Goal: Navigation & Orientation: Find specific page/section

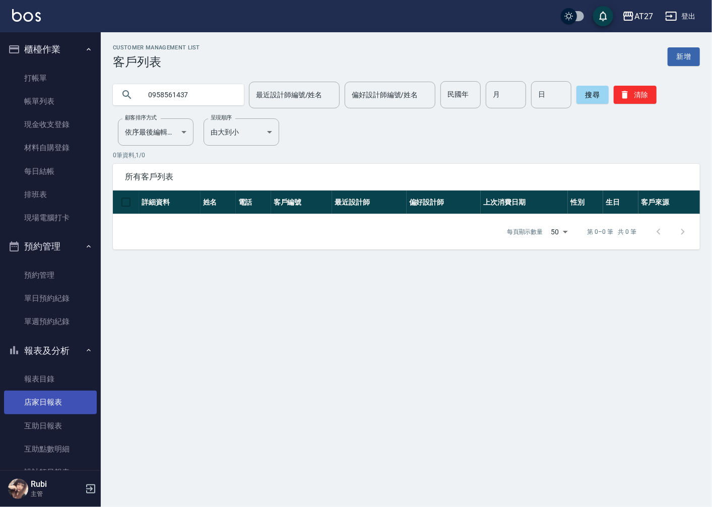
scroll to position [336, 0]
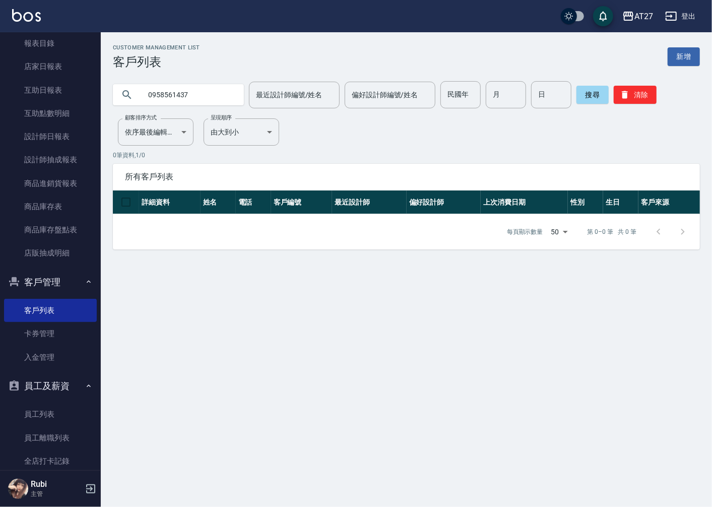
click at [198, 159] on p "0 筆資料, 1 / 0" at bounding box center [406, 155] width 587 height 9
click at [68, 284] on button "客戶管理" at bounding box center [50, 282] width 93 height 26
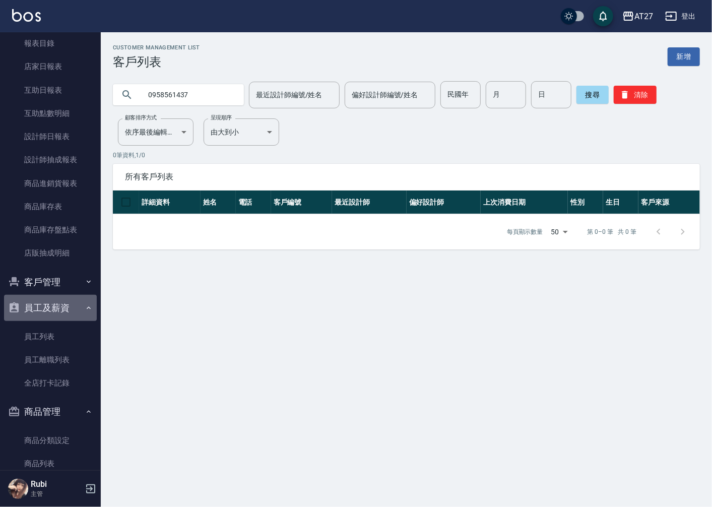
click at [73, 302] on button "員工及薪資" at bounding box center [50, 308] width 93 height 26
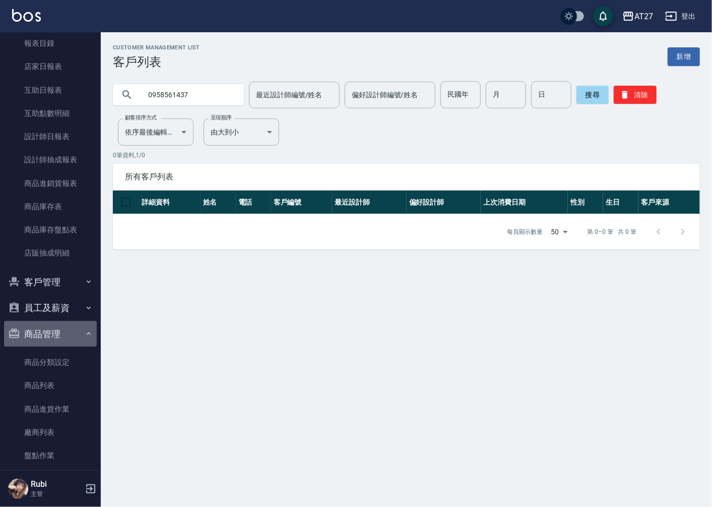
click at [70, 331] on button "商品管理" at bounding box center [50, 334] width 93 height 26
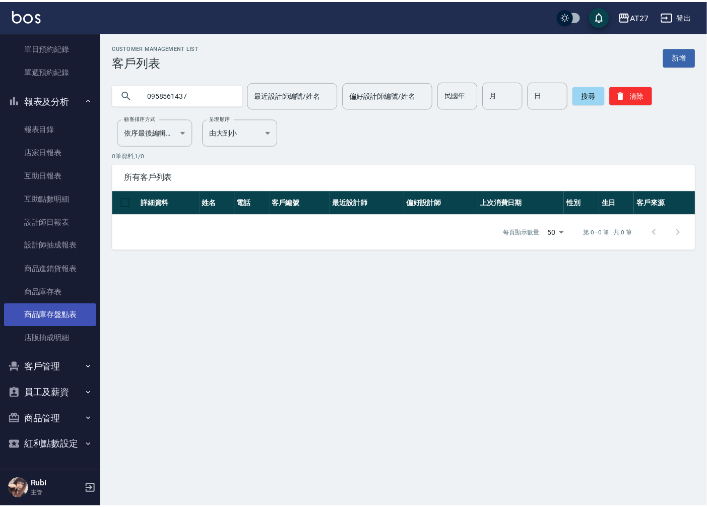
scroll to position [249, 0]
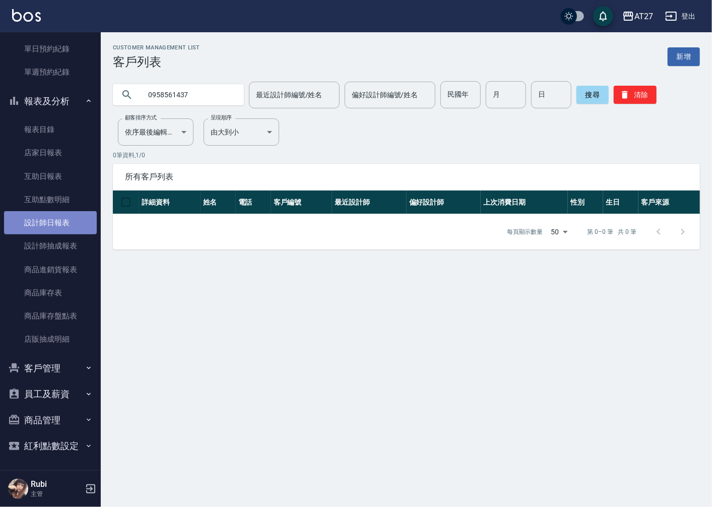
click at [68, 223] on link "設計師日報表" at bounding box center [50, 222] width 93 height 23
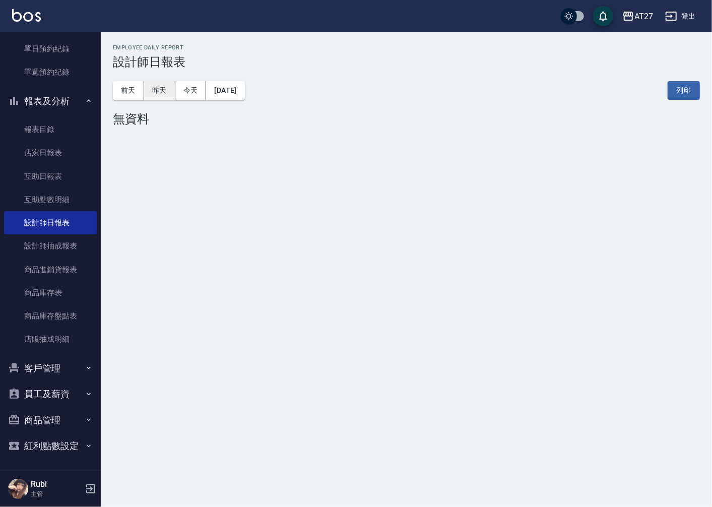
click at [166, 91] on button "昨天" at bounding box center [159, 90] width 31 height 19
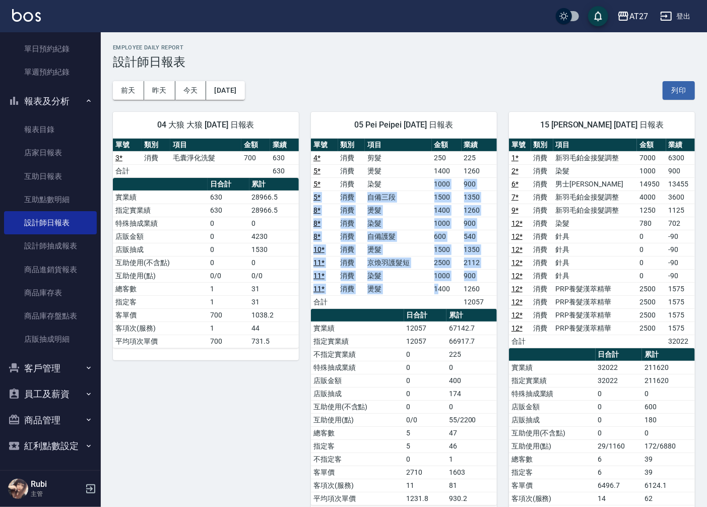
drag, startPoint x: 428, startPoint y: 188, endPoint x: 437, endPoint y: 335, distance: 146.4
click at [437, 335] on div "單號 類別 項目 金額 業績 4 * 消費 剪髮 250 225 5 * 消費 燙髮 1400 1260 5 * 消費 染髮 1000 900 5 * 消費 …" at bounding box center [404, 322] width 186 height 367
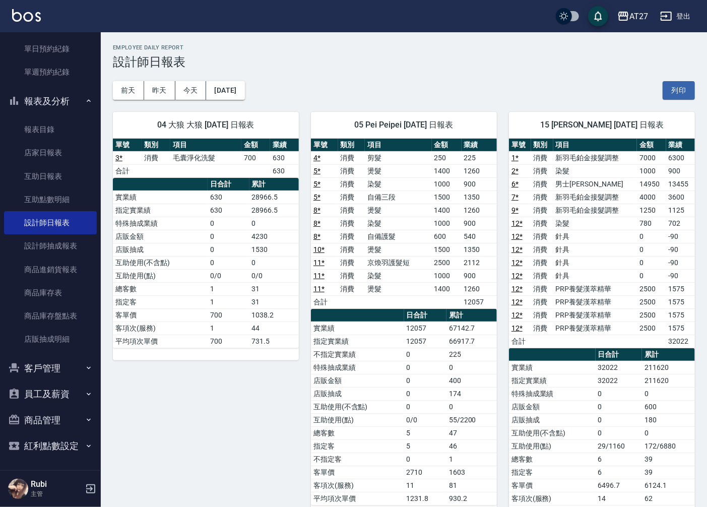
drag, startPoint x: 437, startPoint y: 335, endPoint x: 432, endPoint y: 365, distance: 31.2
click at [432, 364] on td "0" at bounding box center [425, 367] width 42 height 13
click at [37, 182] on link "互助日報表" at bounding box center [50, 176] width 93 height 23
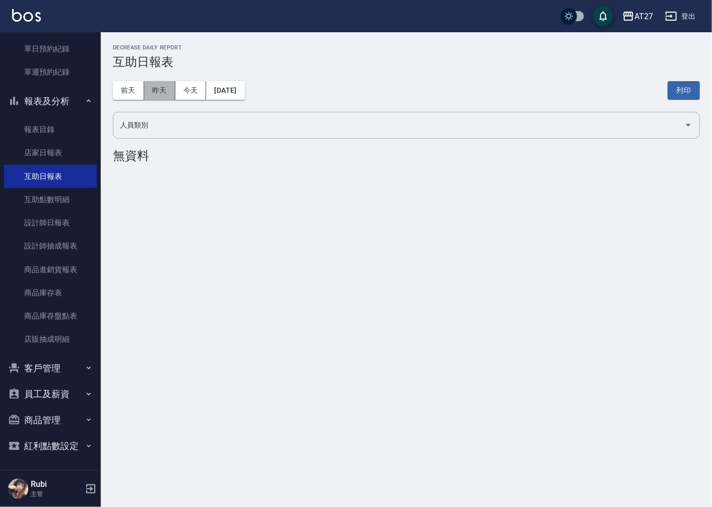
click at [149, 93] on button "昨天" at bounding box center [159, 90] width 31 height 19
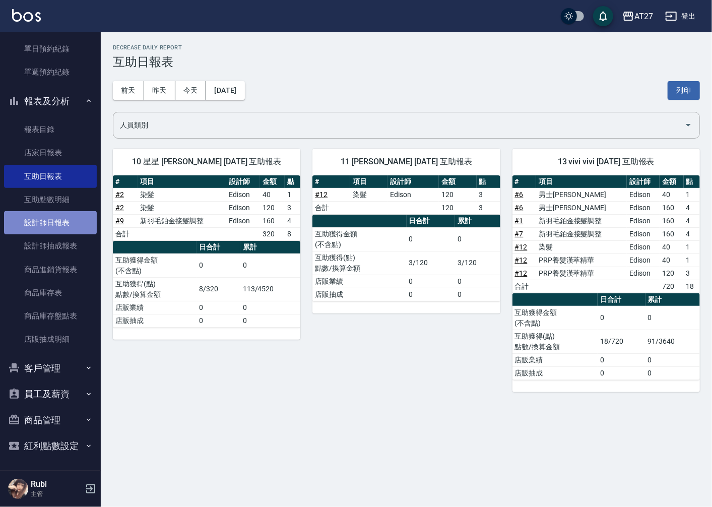
click at [57, 225] on link "設計師日報表" at bounding box center [50, 222] width 93 height 23
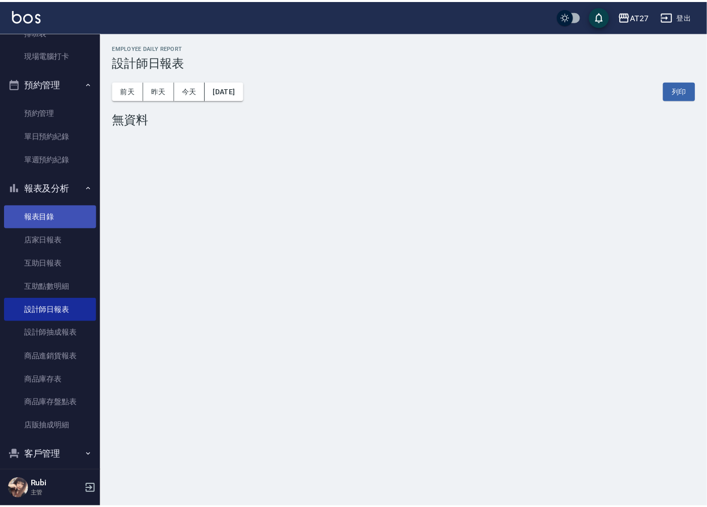
scroll to position [82, 0]
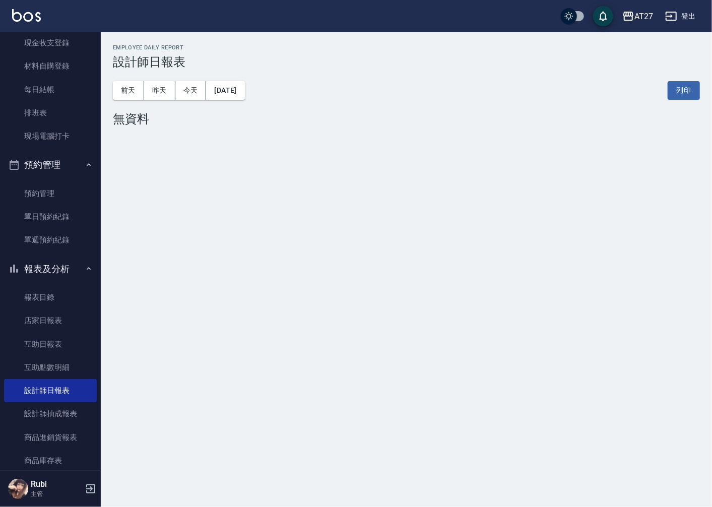
click at [69, 162] on button "預約管理" at bounding box center [50, 165] width 93 height 26
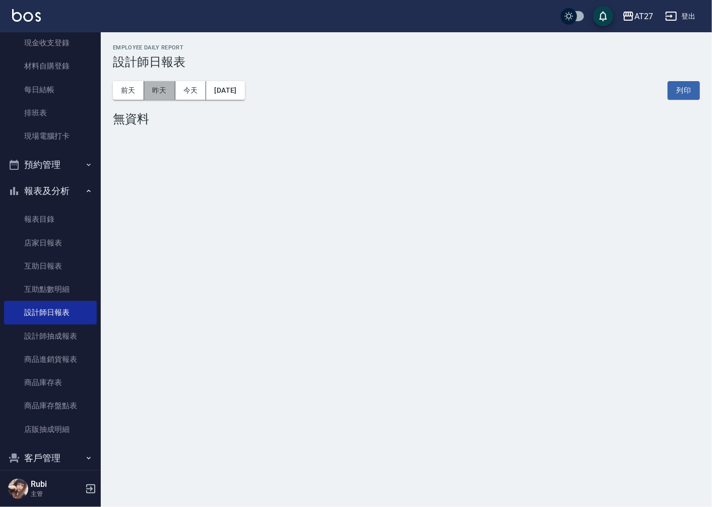
click at [154, 99] on button "昨天" at bounding box center [159, 90] width 31 height 19
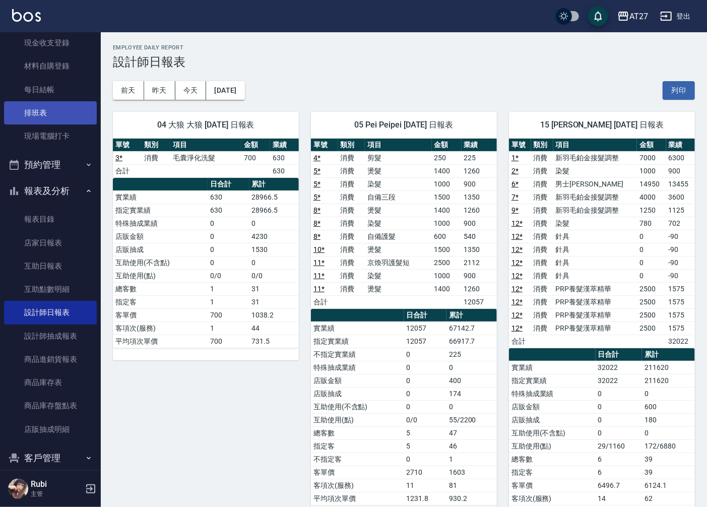
click at [57, 111] on link "排班表" at bounding box center [50, 112] width 93 height 23
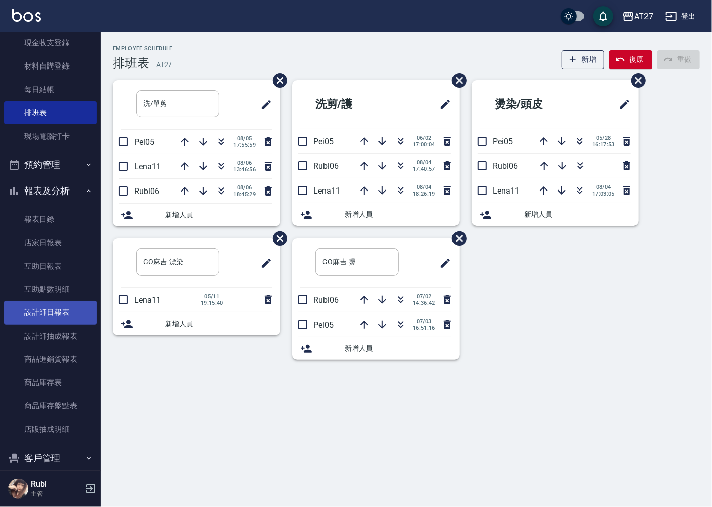
click at [51, 314] on link "設計師日報表" at bounding box center [50, 312] width 93 height 23
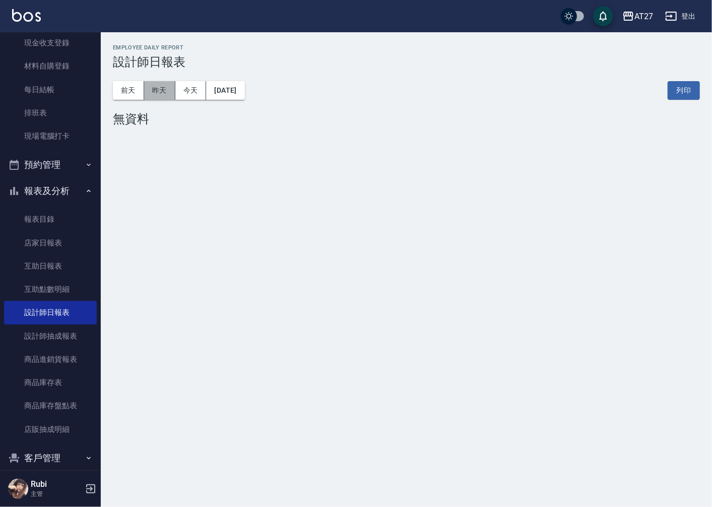
click at [154, 97] on button "昨天" at bounding box center [159, 90] width 31 height 19
